Goal: Task Accomplishment & Management: Use online tool/utility

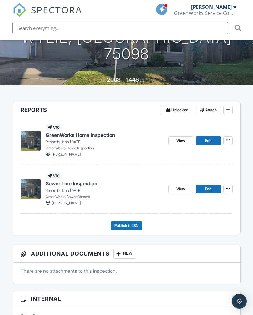
scroll to position [116, 0]
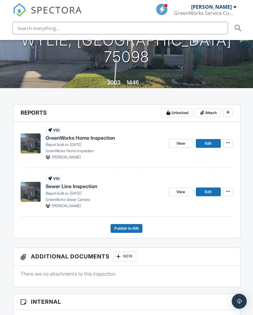
click at [181, 190] on span "View" at bounding box center [180, 192] width 9 height 6
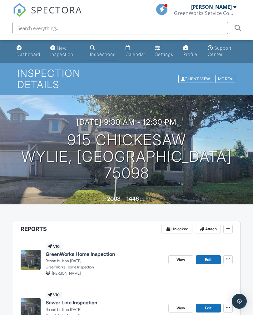
click at [180, 255] on link "View" at bounding box center [180, 259] width 25 height 9
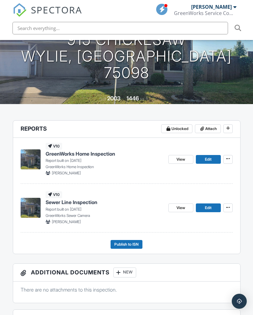
click at [127, 244] on span "Publish to ISN" at bounding box center [126, 244] width 24 height 6
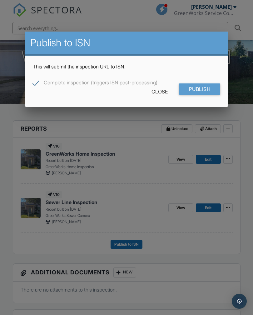
click at [199, 90] on input "Publish" at bounding box center [200, 88] width 42 height 11
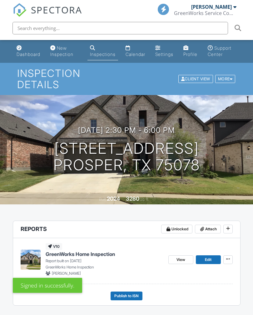
scroll to position [124, 0]
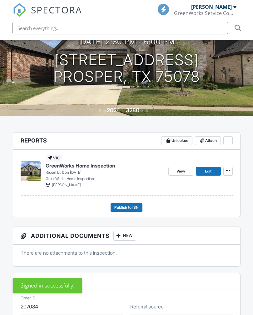
scroll to position [0, 0]
click at [179, 174] on link "View" at bounding box center [180, 171] width 25 height 9
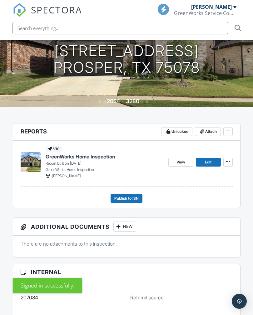
scroll to position [108, 0]
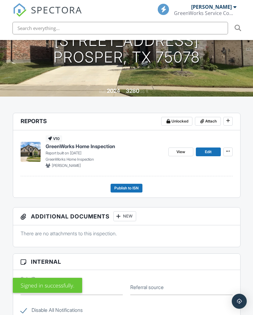
click at [128, 189] on span "Publish to ISN" at bounding box center [126, 188] width 24 height 6
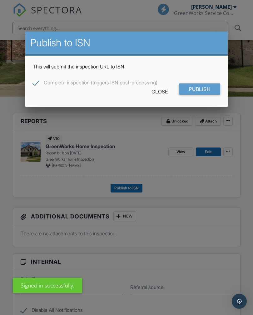
click at [200, 92] on input "Publish" at bounding box center [200, 88] width 42 height 11
